Goal: Go to known website: Access a specific website the user already knows

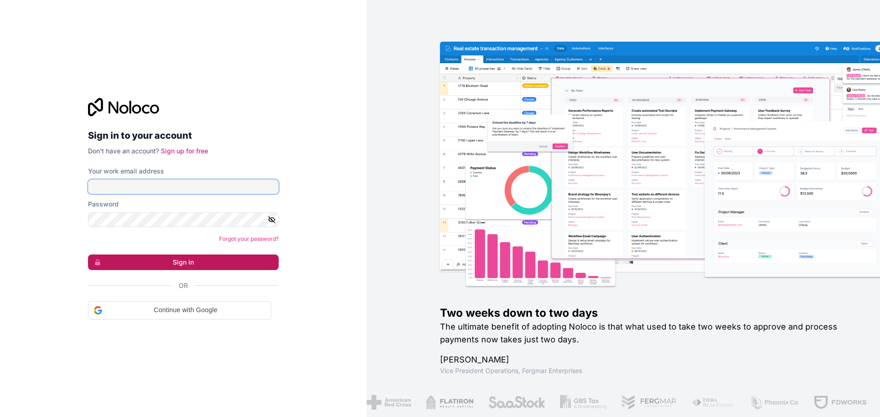
type input "talibalrubai"
click at [216, 261] on button "Sign in" at bounding box center [183, 263] width 191 height 16
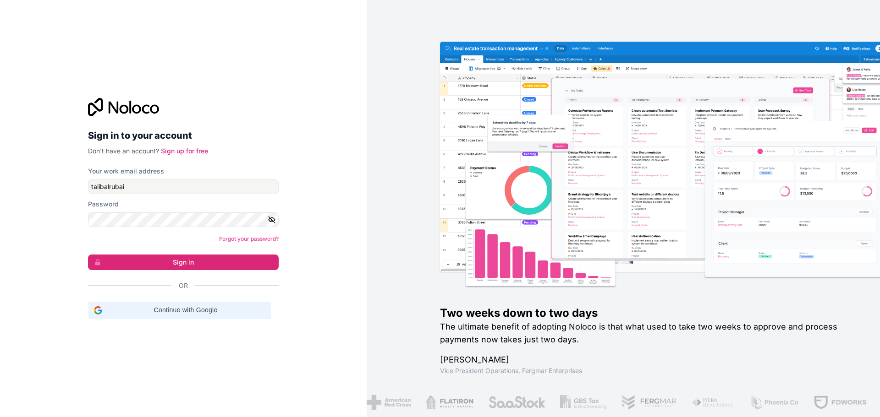
click at [189, 318] on div "Continue with Google Continue with Google. Opens in new tab" at bounding box center [179, 310] width 171 height 17
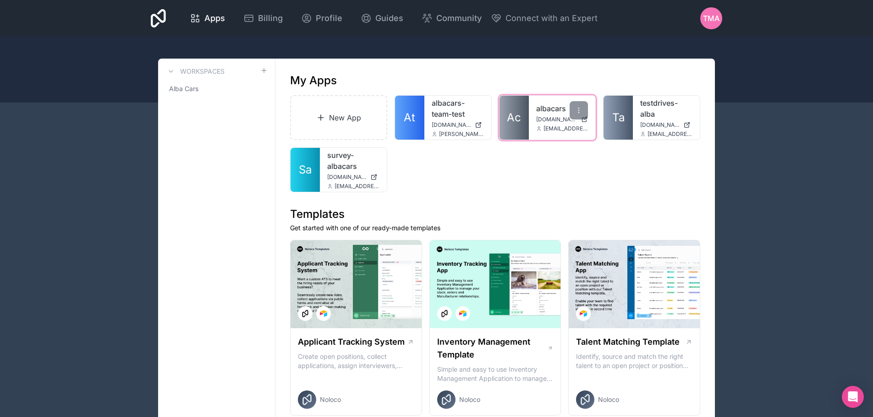
click at [509, 116] on span "Ac" at bounding box center [514, 117] width 14 height 15
